Goal: Task Accomplishment & Management: Manage account settings

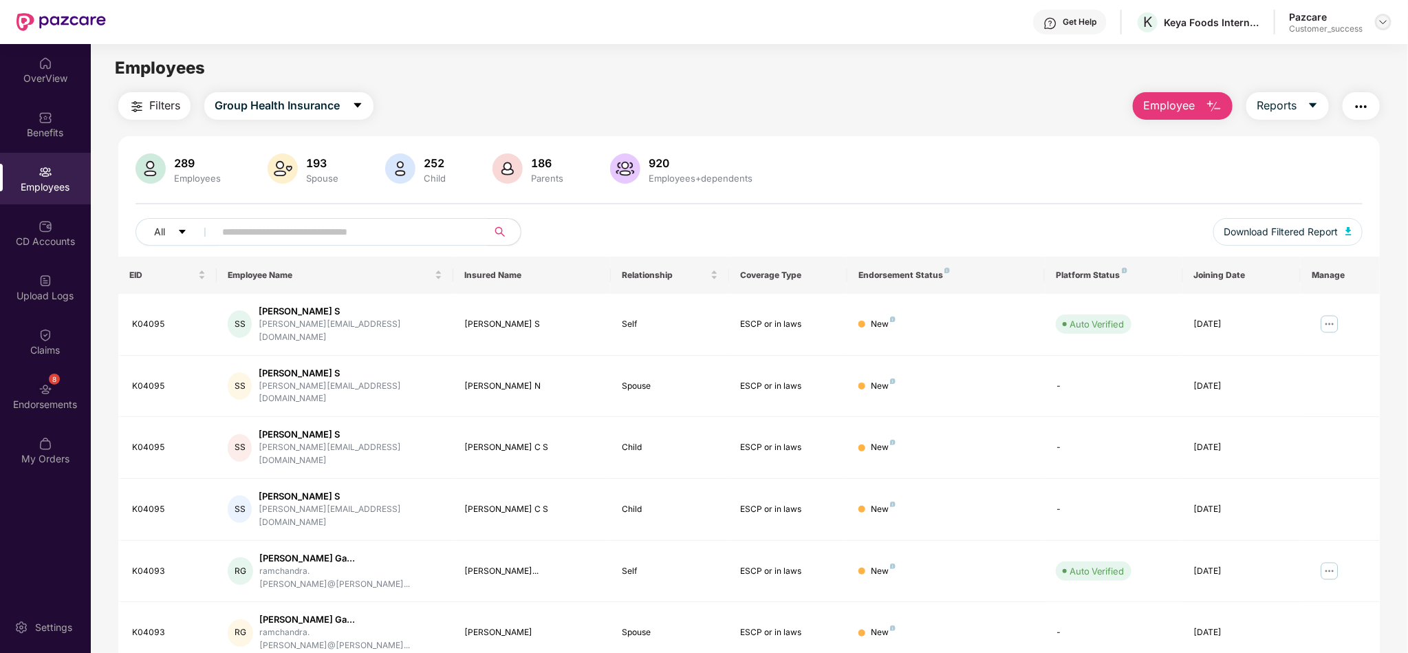
click at [1385, 21] on img at bounding box center [1383, 22] width 11 height 11
click at [1310, 64] on div "Switch to partner view" at bounding box center [1319, 54] width 179 height 27
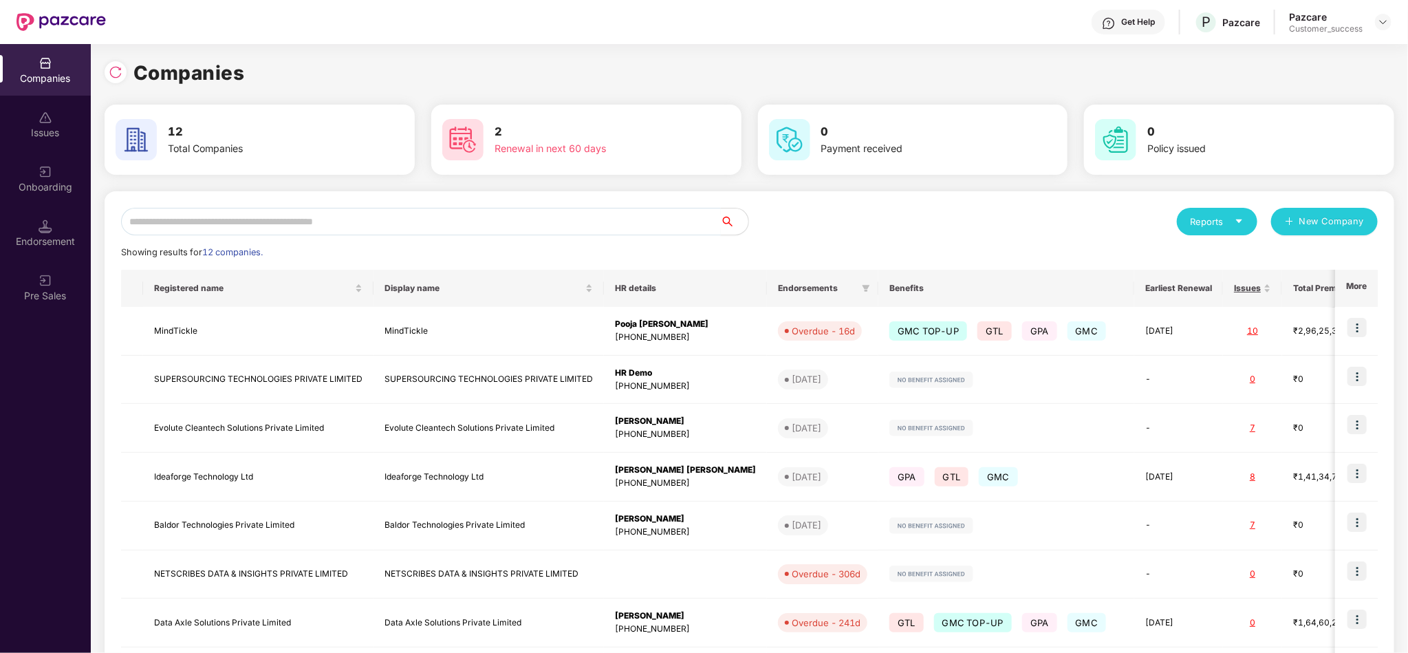
click at [533, 221] on input "text" at bounding box center [421, 222] width 600 height 28
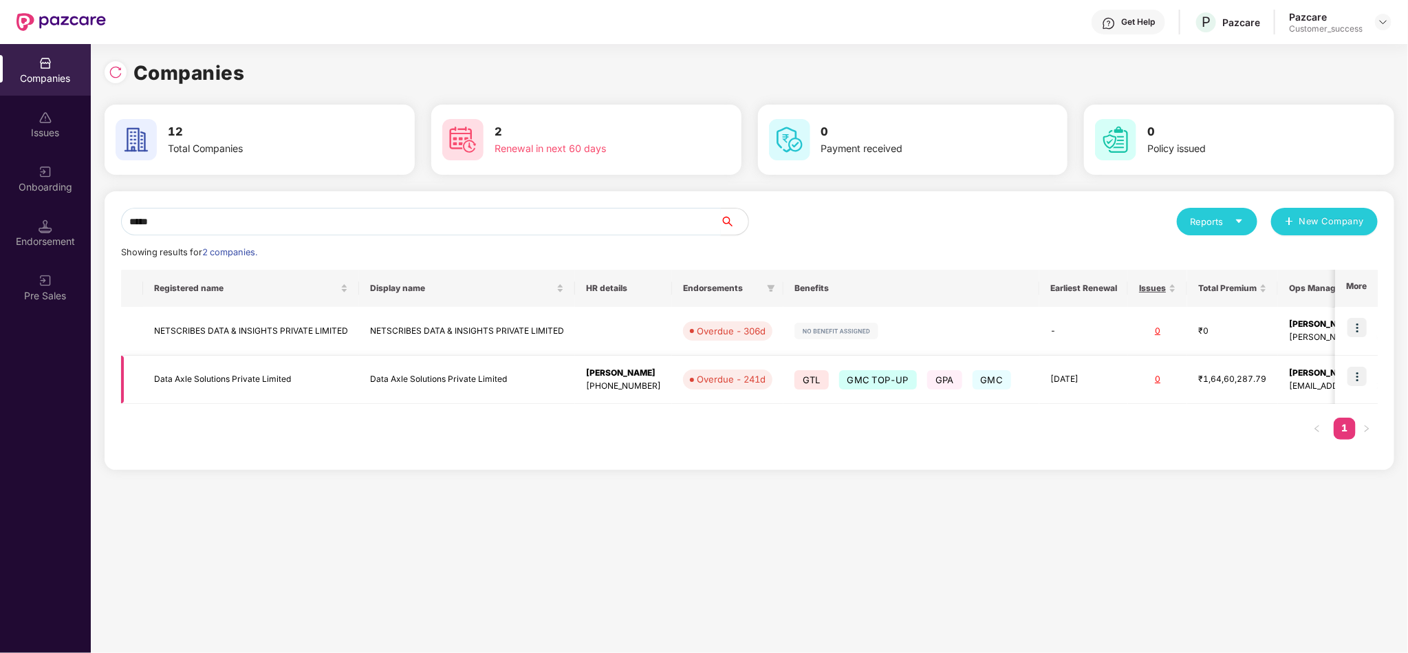
type input "****"
click at [1360, 380] on img at bounding box center [1356, 376] width 19 height 19
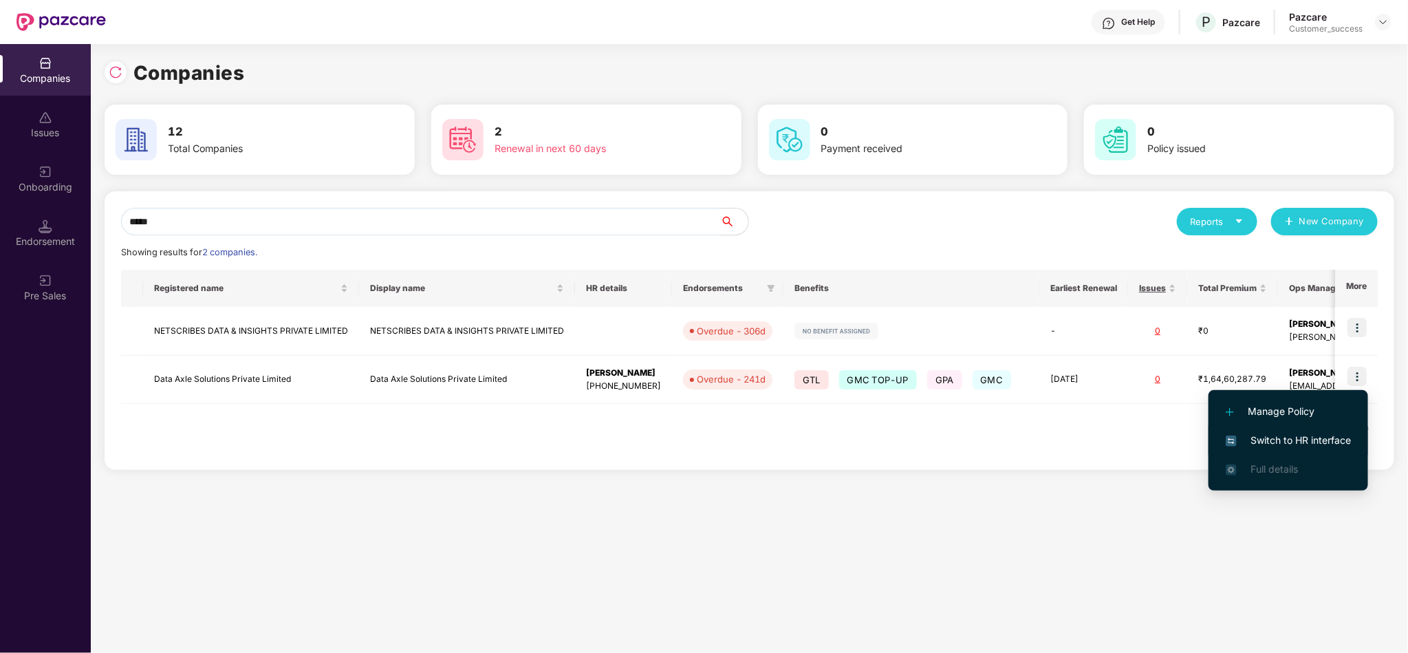
click at [1315, 438] on span "Switch to HR interface" at bounding box center [1288, 440] width 125 height 15
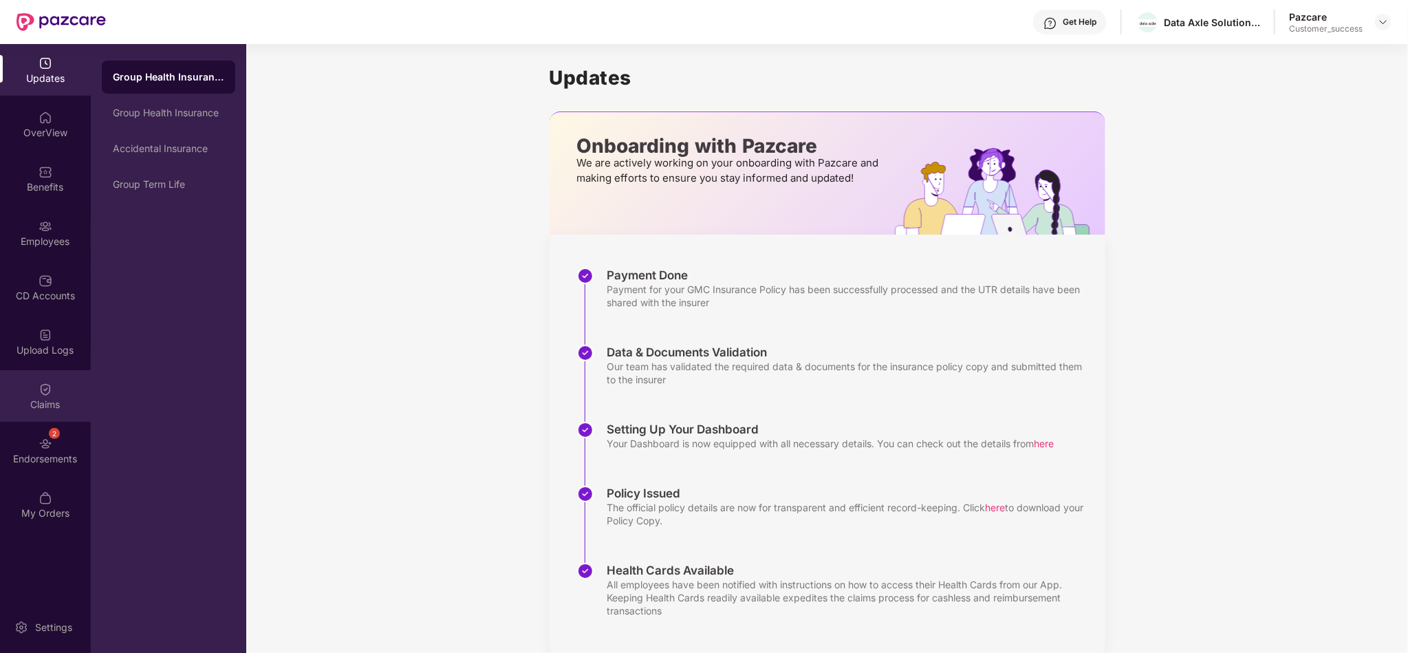
click at [62, 398] on div "Claims" at bounding box center [45, 405] width 91 height 14
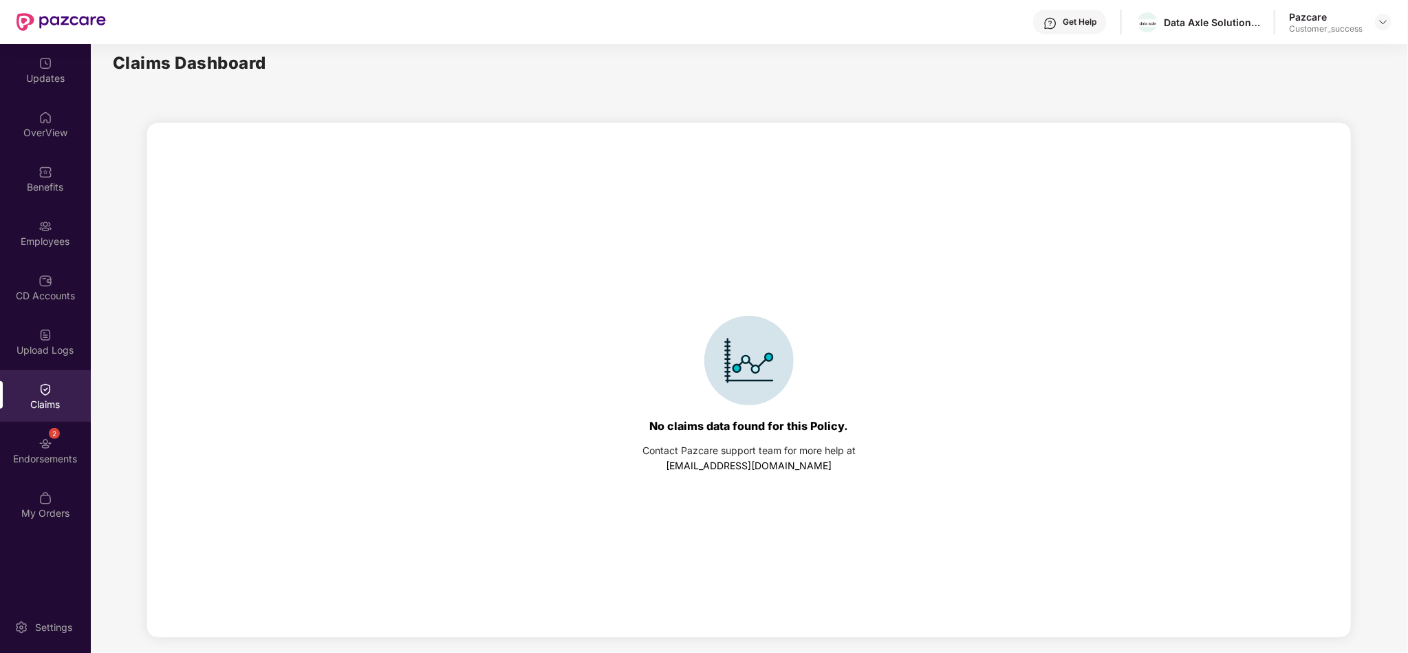
click at [35, 400] on div "Claims" at bounding box center [45, 405] width 91 height 14
click at [46, 347] on div "Upload Logs" at bounding box center [45, 350] width 91 height 14
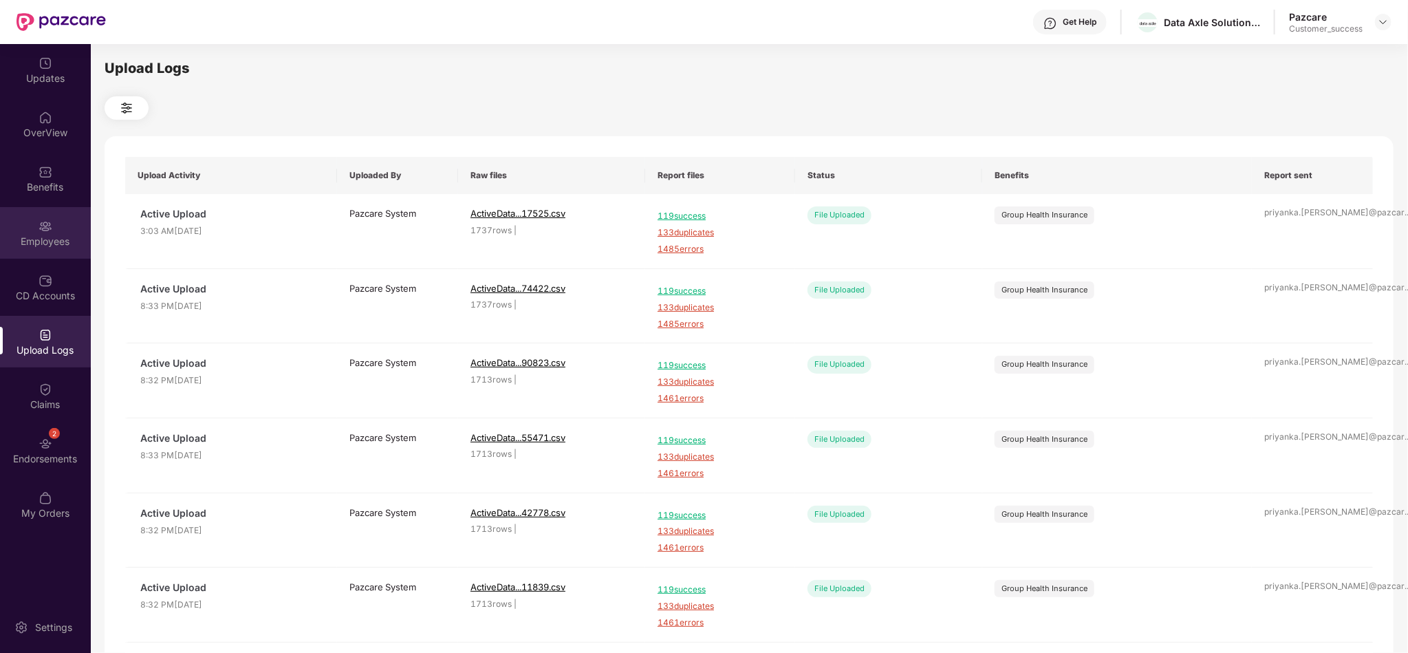
click at [52, 230] on div "Employees" at bounding box center [45, 233] width 91 height 52
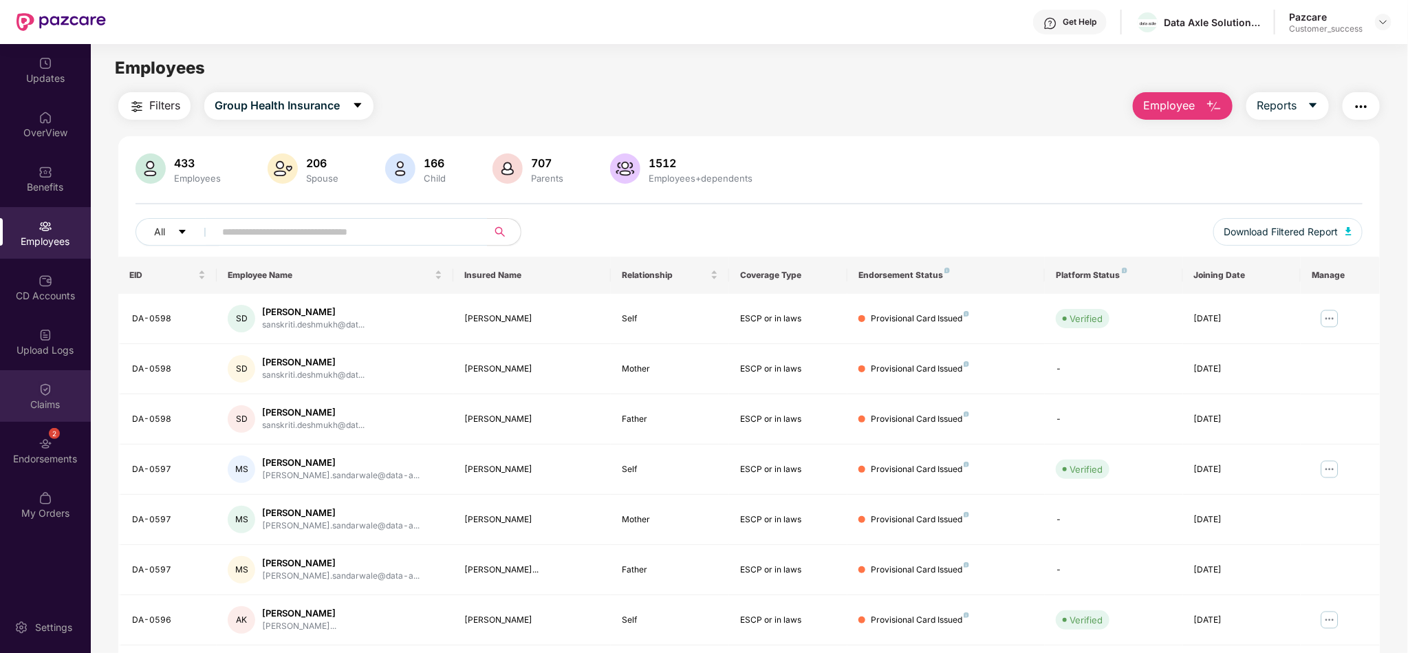
click at [60, 402] on div "Claims" at bounding box center [45, 405] width 91 height 14
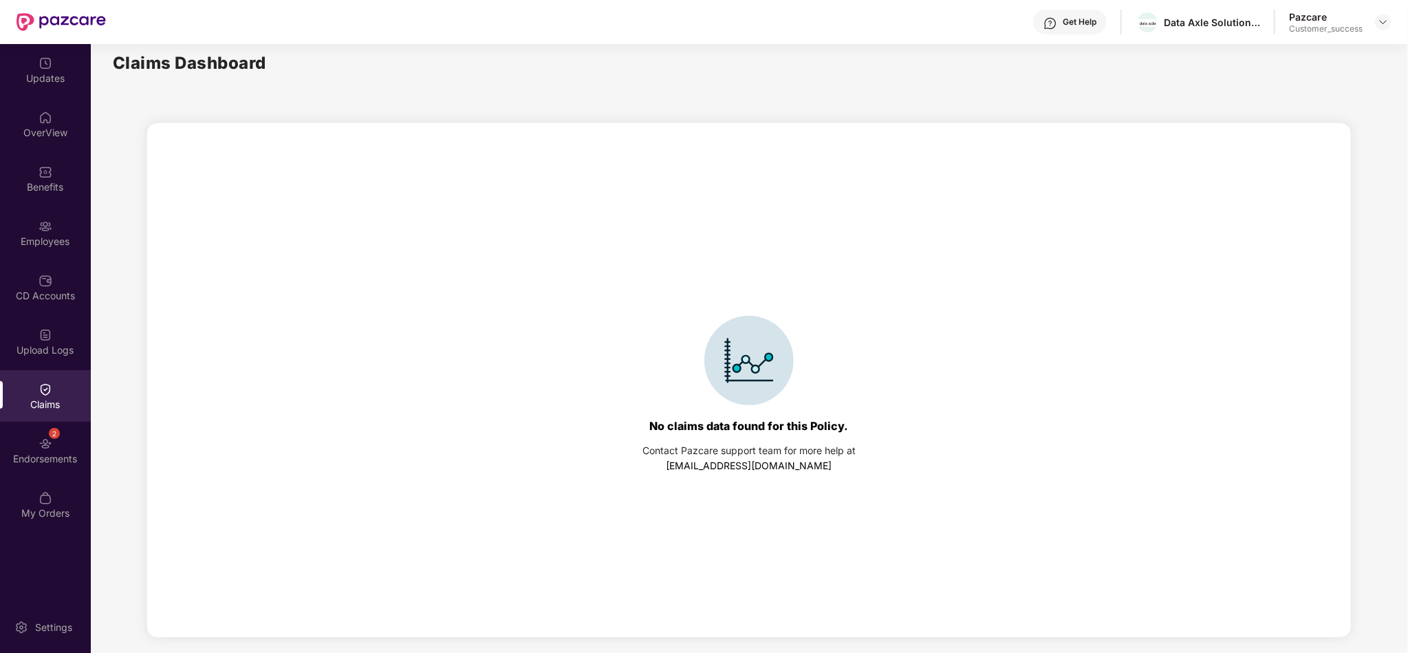
click at [810, 254] on div "No claims data found for this Policy. Contact Pazcare support team for more hel…" at bounding box center [749, 394] width 1191 height 515
click at [42, 448] on img at bounding box center [46, 444] width 14 height 14
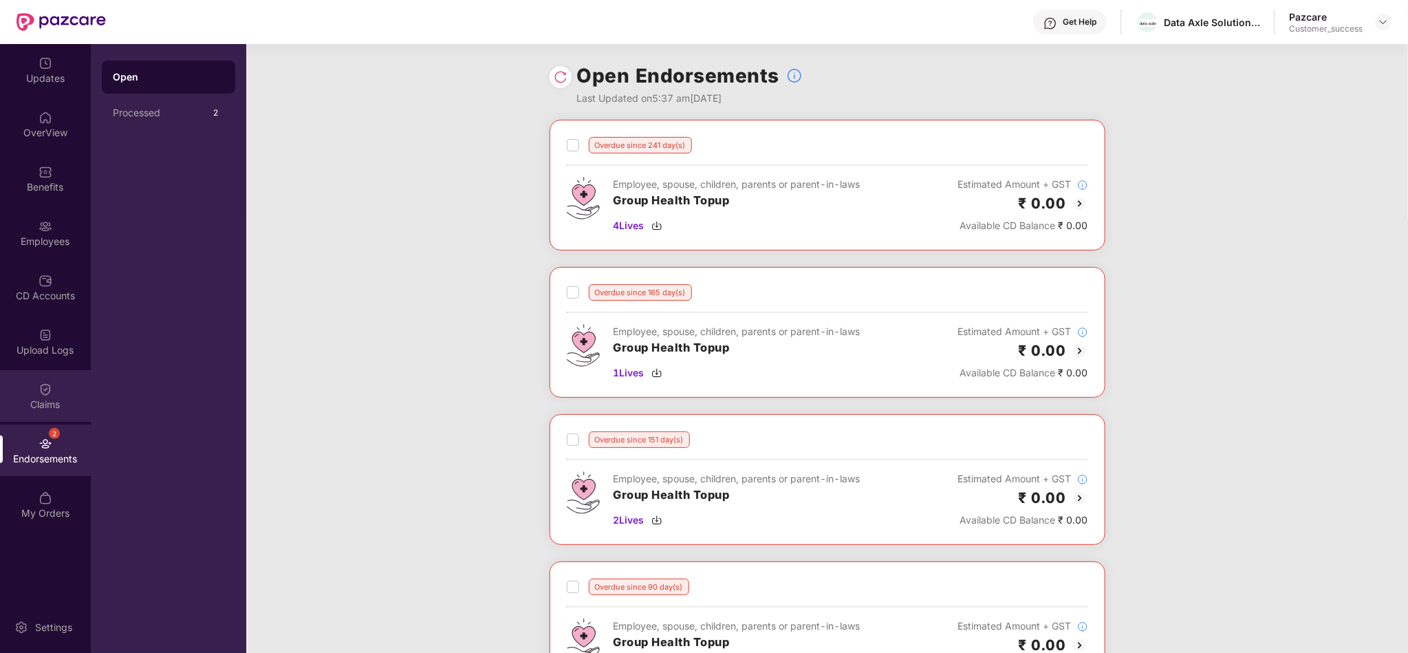
click at [45, 393] on img at bounding box center [46, 389] width 14 height 14
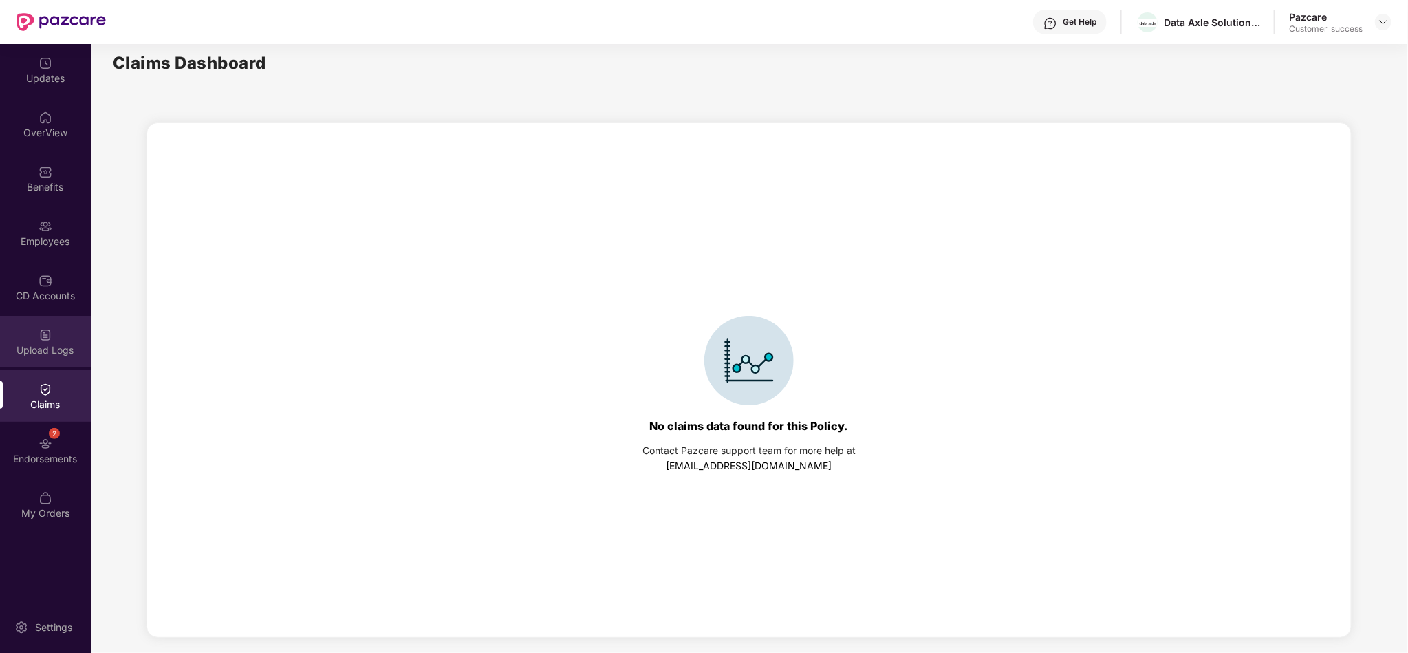
click at [50, 357] on div "Upload Logs" at bounding box center [45, 342] width 91 height 52
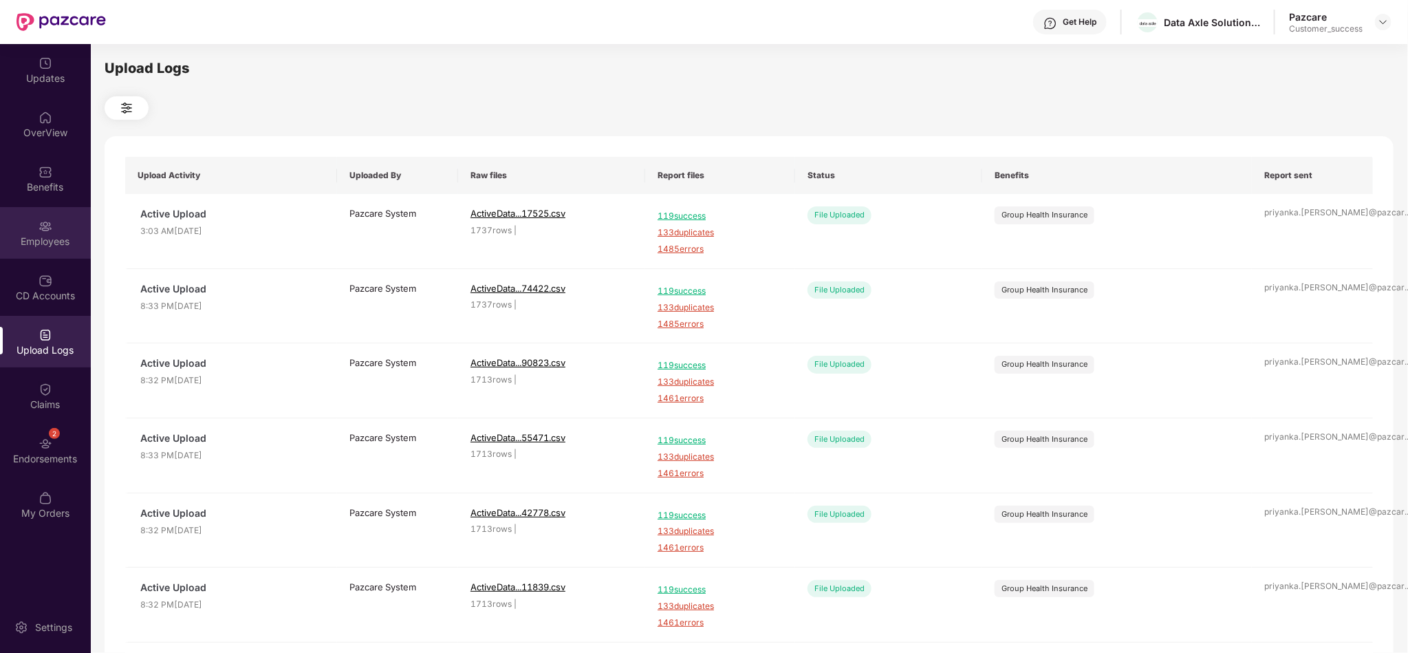
click at [62, 221] on div "Employees" at bounding box center [45, 233] width 91 height 52
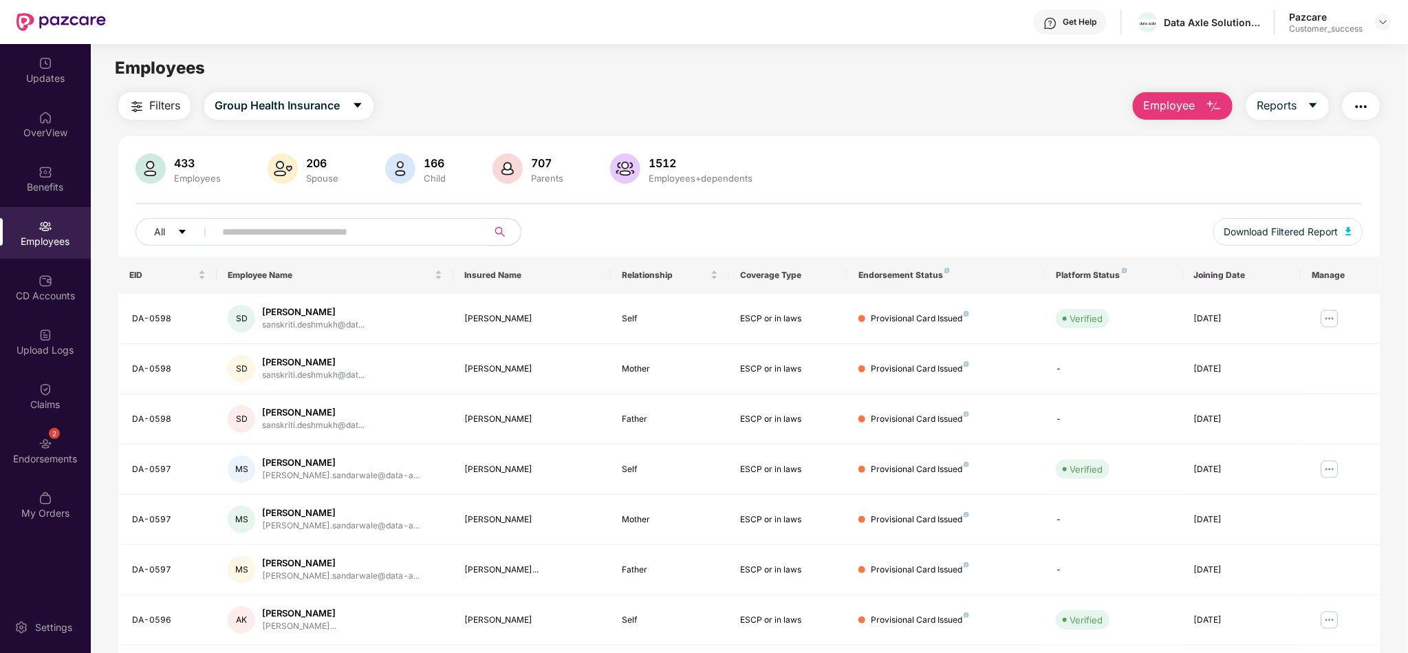
click at [366, 231] on input "text" at bounding box center [345, 231] width 247 height 21
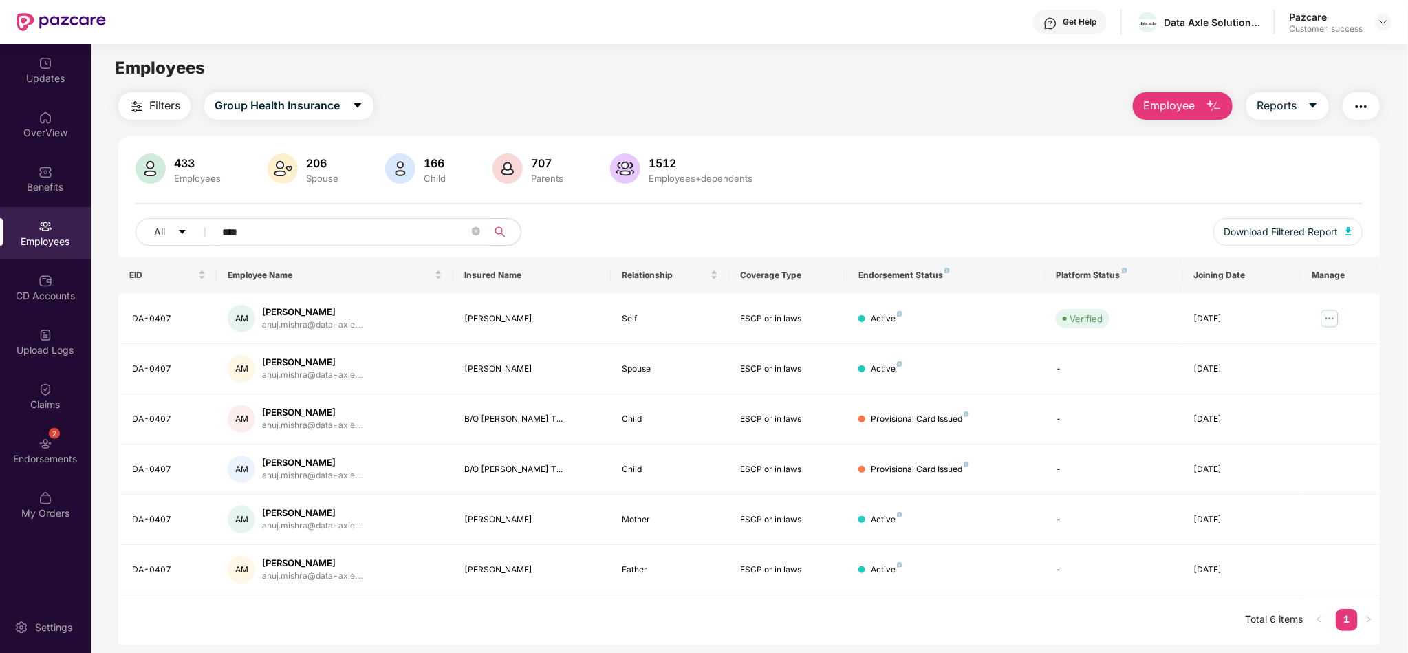
type input "****"
click at [832, 170] on div "433 Employees 206 Spouse 166 Child 707 Parents 1512 Employees+dependents" at bounding box center [748, 169] width 1227 height 33
click at [1329, 316] on img at bounding box center [1330, 318] width 22 height 22
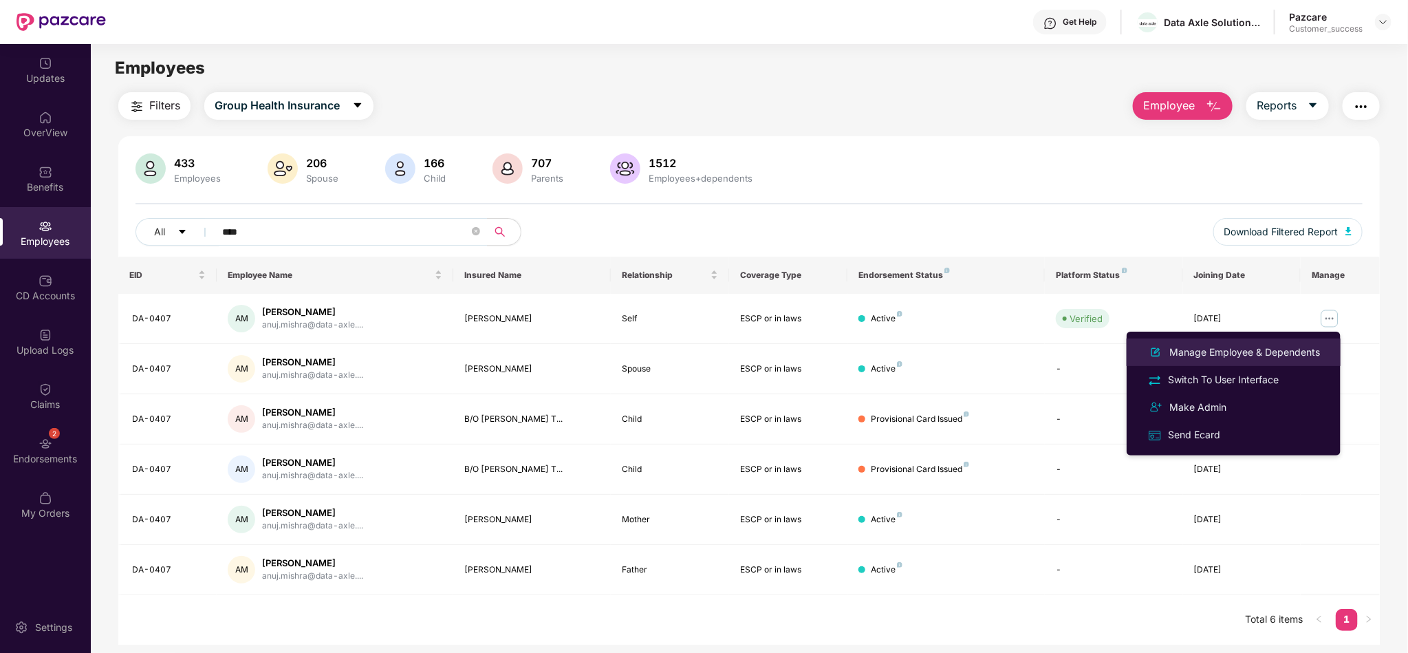
click at [1261, 345] on div "Manage Employee & Dependents" at bounding box center [1245, 352] width 156 height 15
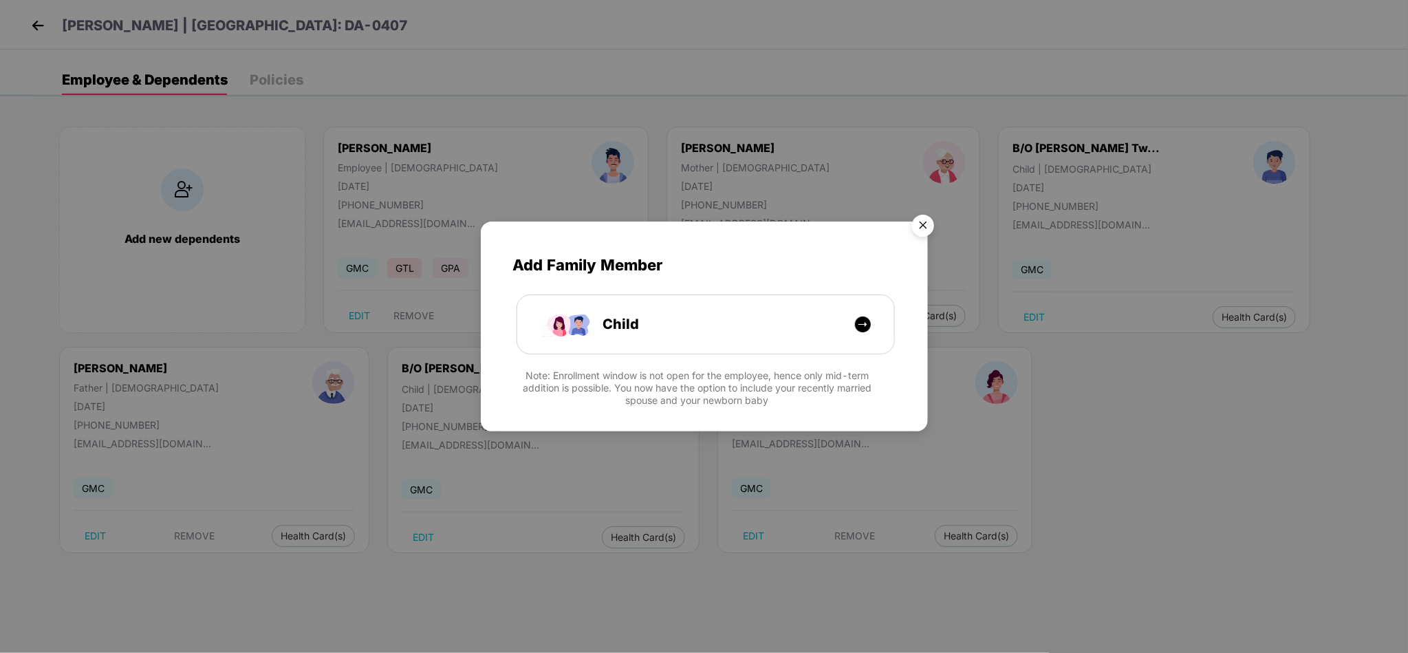
click at [917, 219] on img "Close" at bounding box center [923, 227] width 39 height 39
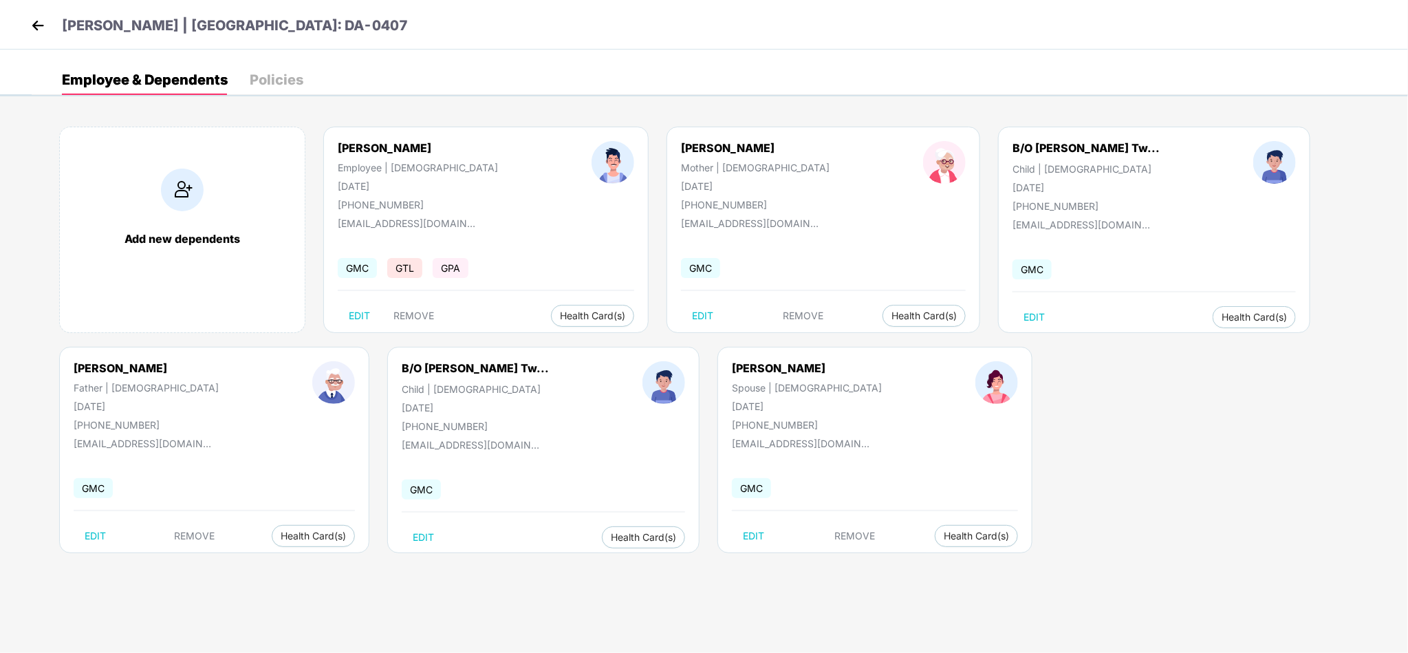
click at [1336, 376] on div "Add new dependents [PERSON_NAME] Employee | [DEMOGRAPHIC_DATA] [DATE] [PHONE_NU…" at bounding box center [720, 346] width 1376 height 481
